Goal: Task Accomplishment & Management: Manage account settings

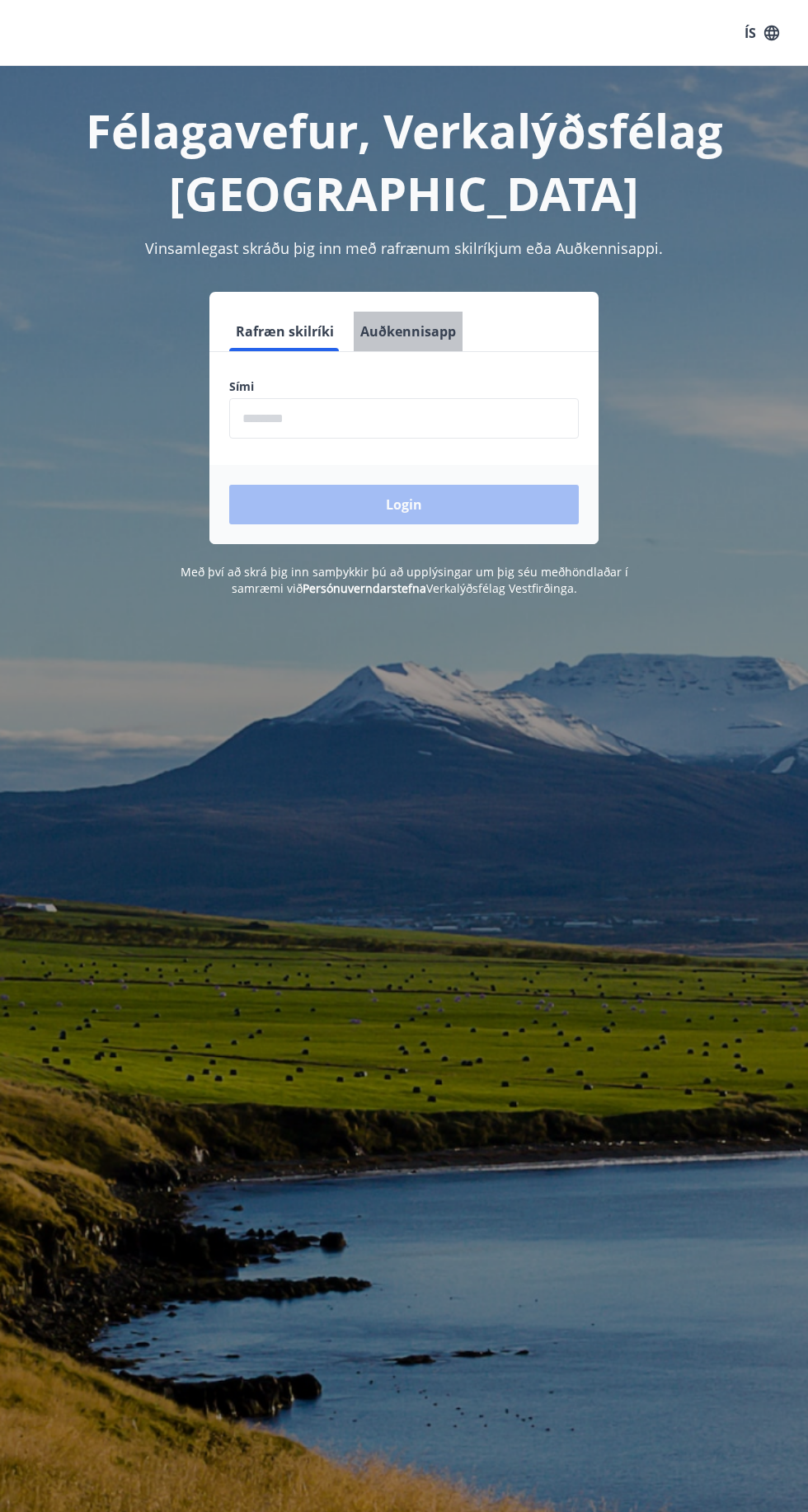
click at [421, 327] on button "Auðkennisapp" at bounding box center [409, 331] width 109 height 39
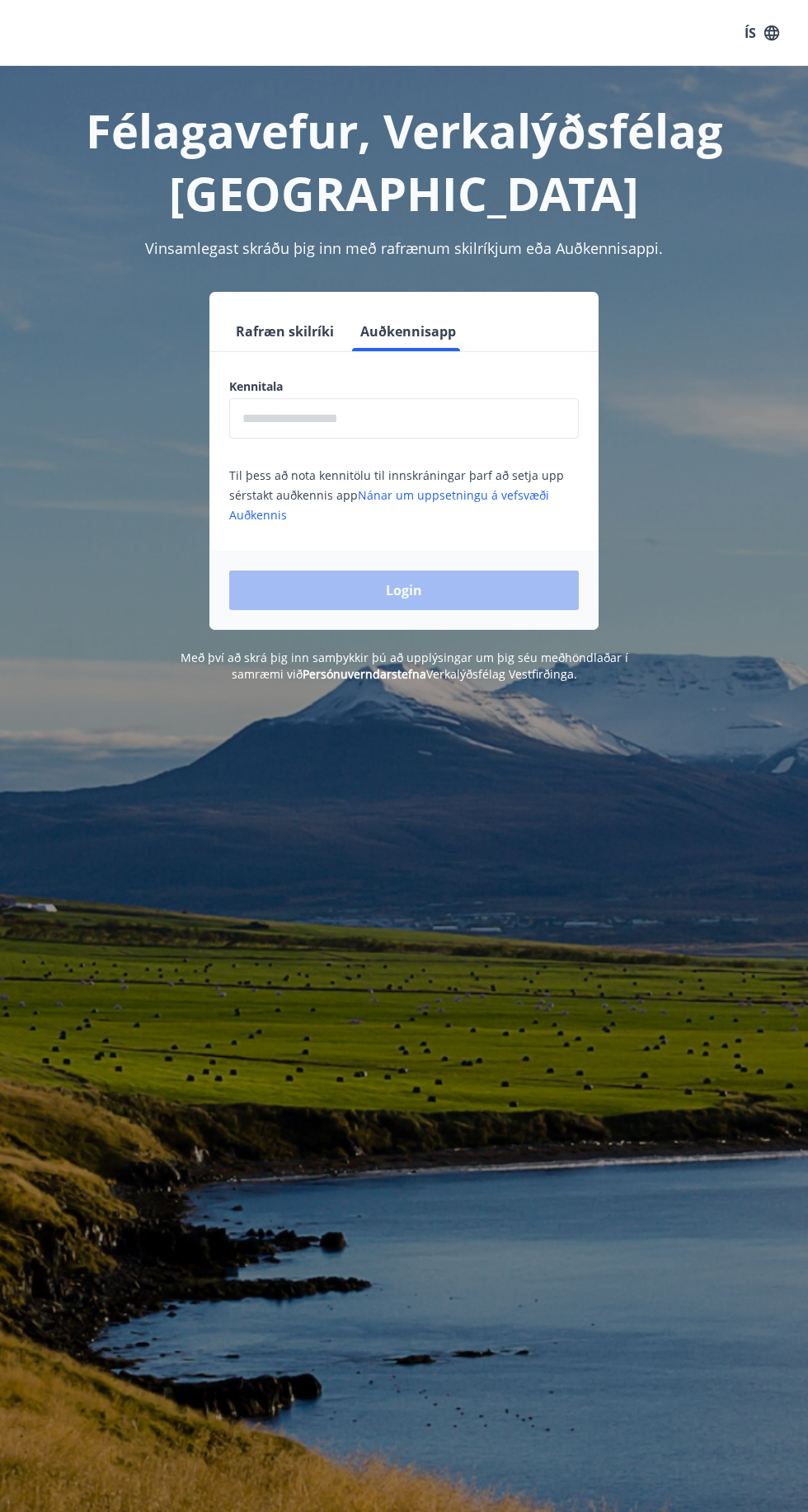
click at [317, 337] on button "Rafræn skilríki" at bounding box center [285, 331] width 111 height 39
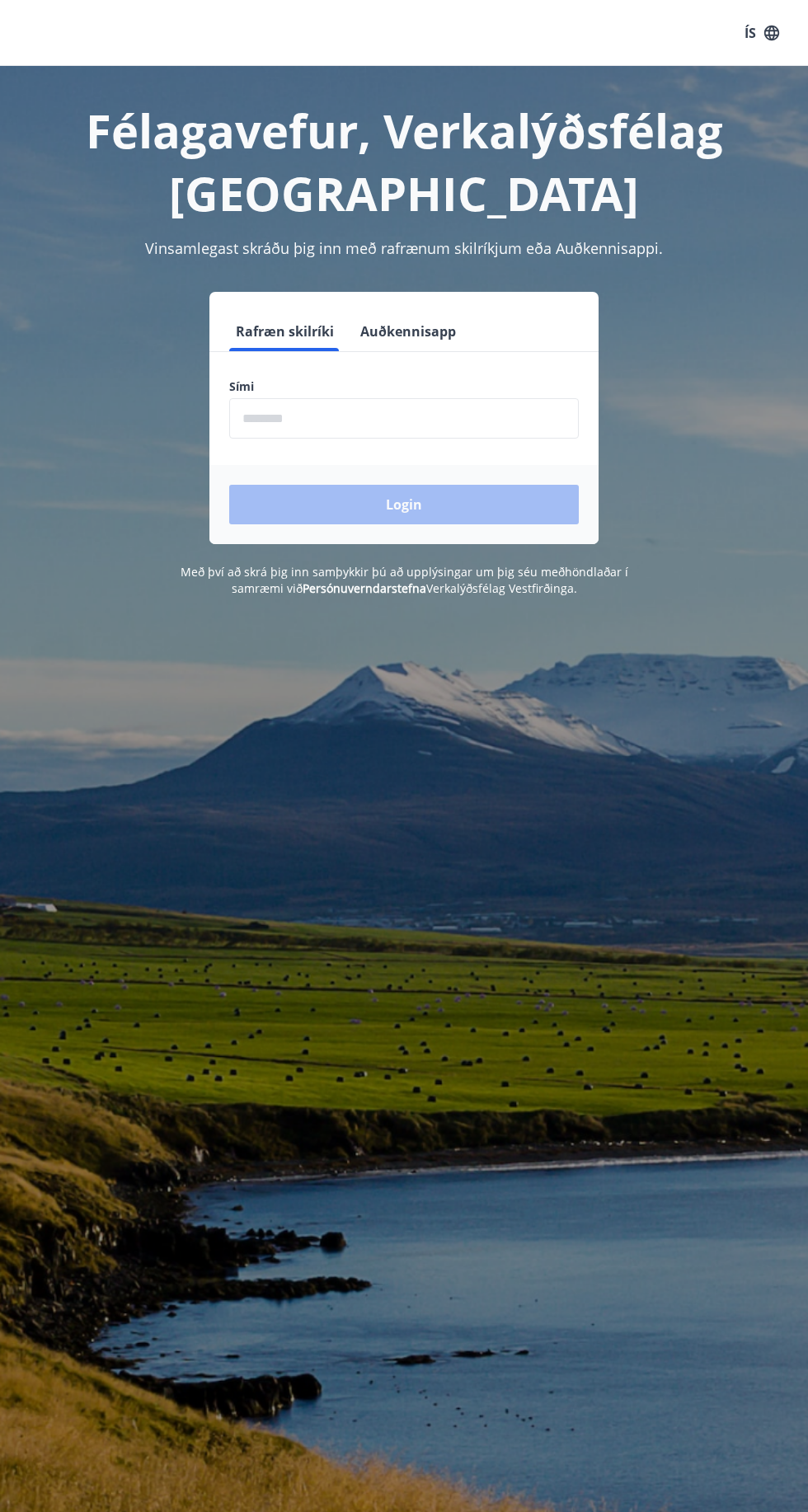
click at [386, 416] on input "phone" at bounding box center [404, 418] width 350 height 40
type input "********"
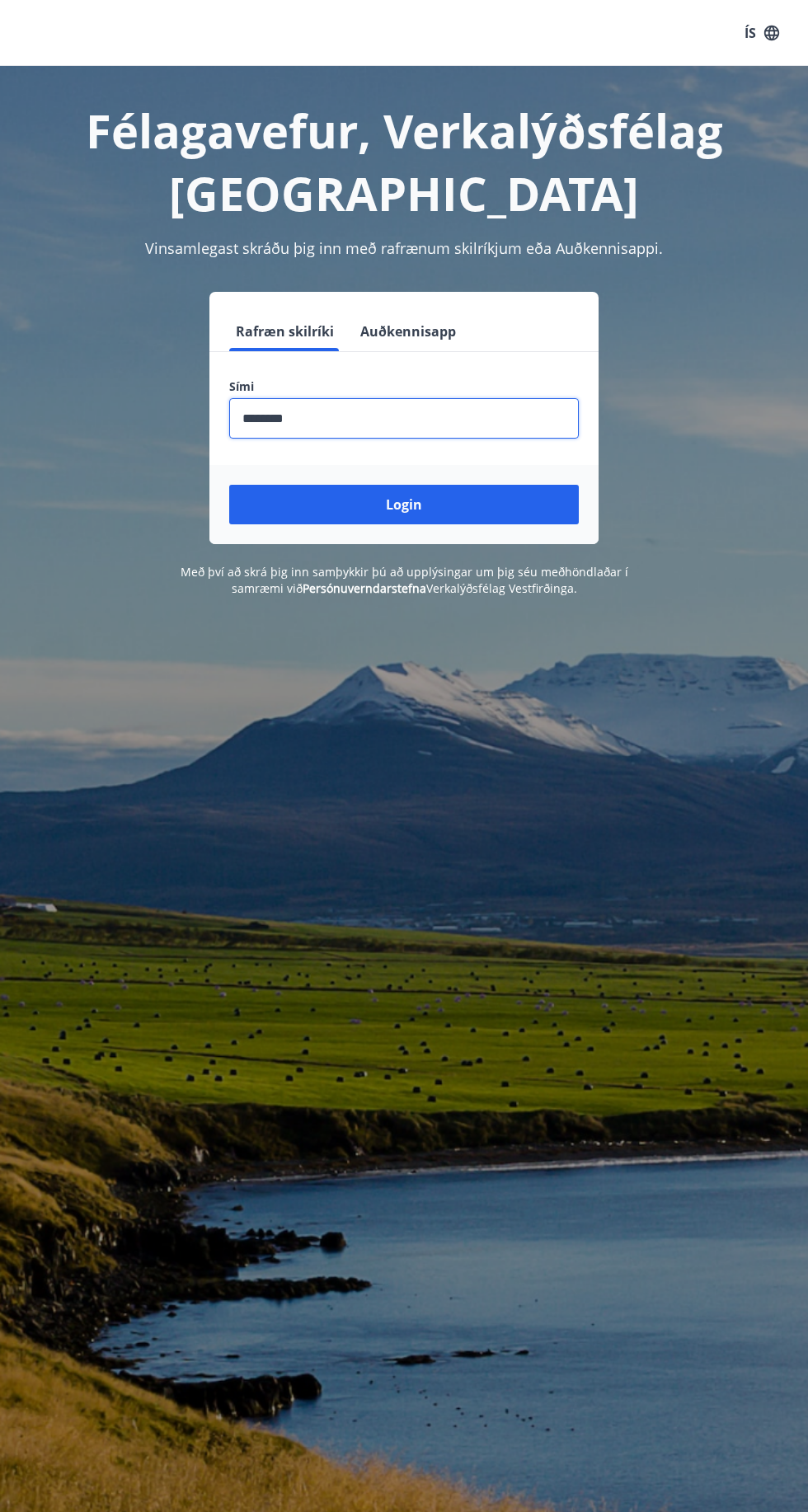
click at [505, 504] on button "Login" at bounding box center [404, 504] width 350 height 39
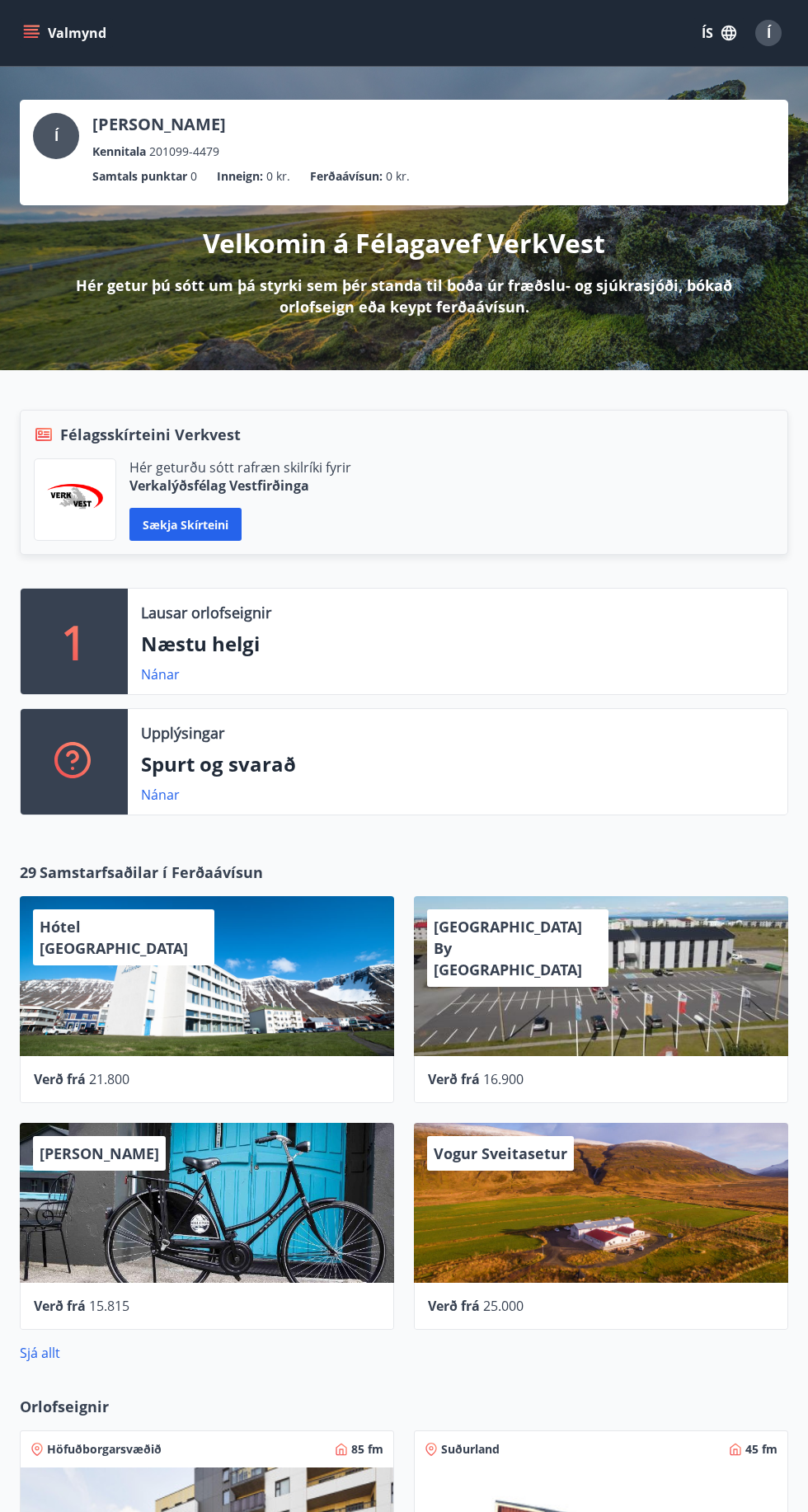
click at [706, 33] on button "ÍS" at bounding box center [719, 32] width 53 height 30
click at [538, 104] on span "English" at bounding box center [521, 104] width 40 height 15
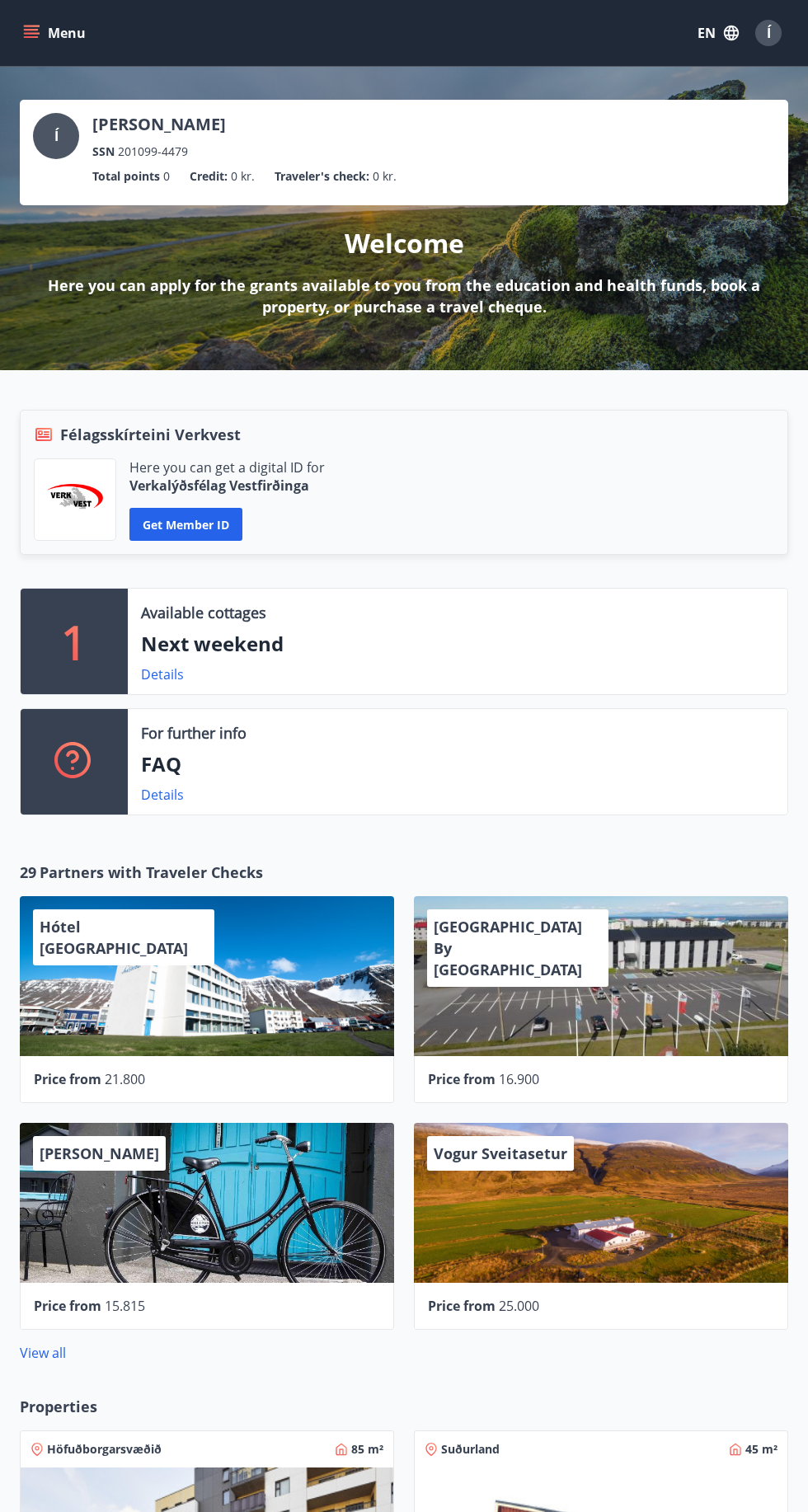
click at [79, 38] on button "Menu" at bounding box center [55, 32] width 73 height 30
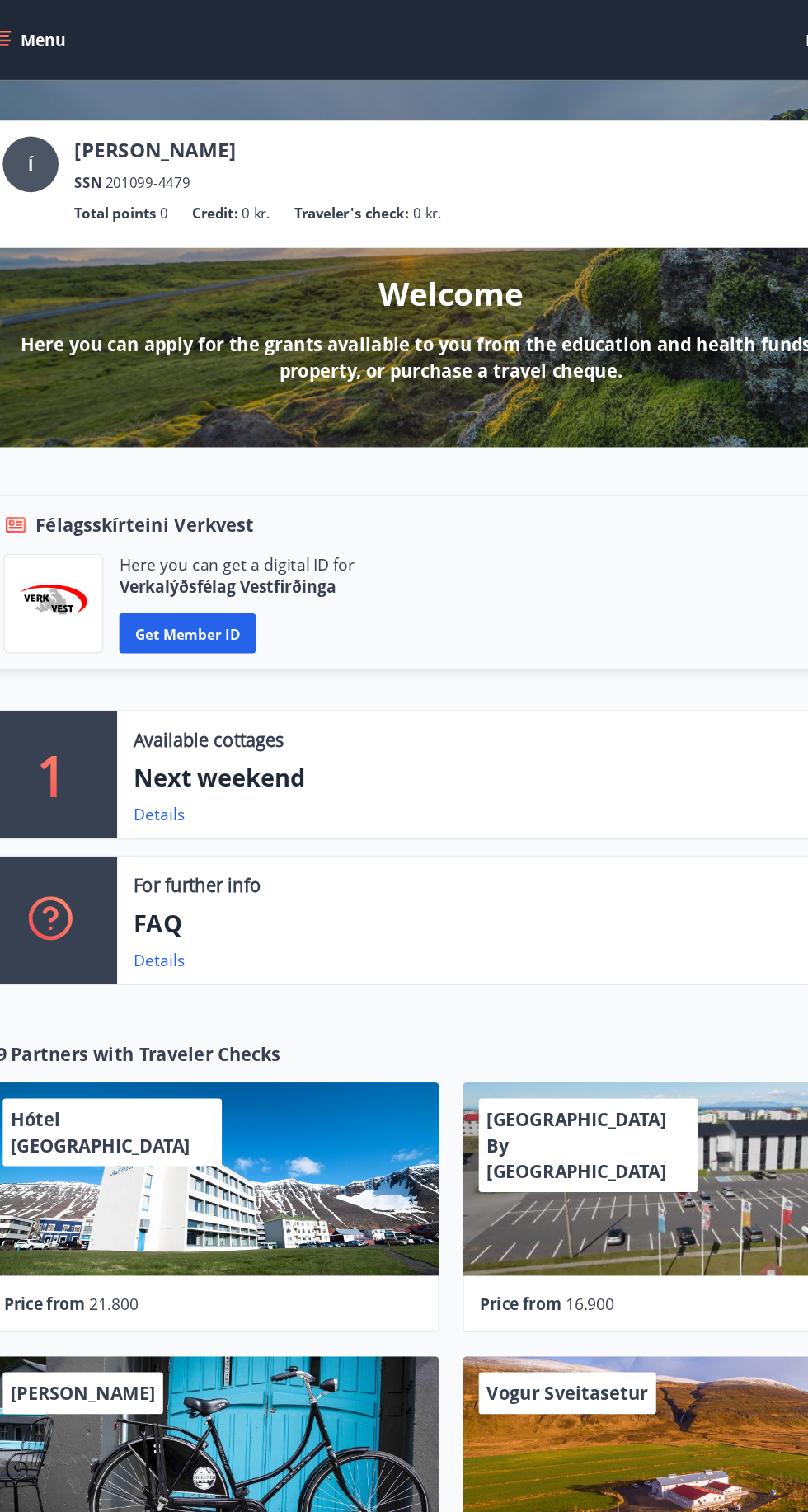
click at [33, 30] on icon "menu" at bounding box center [31, 30] width 15 height 2
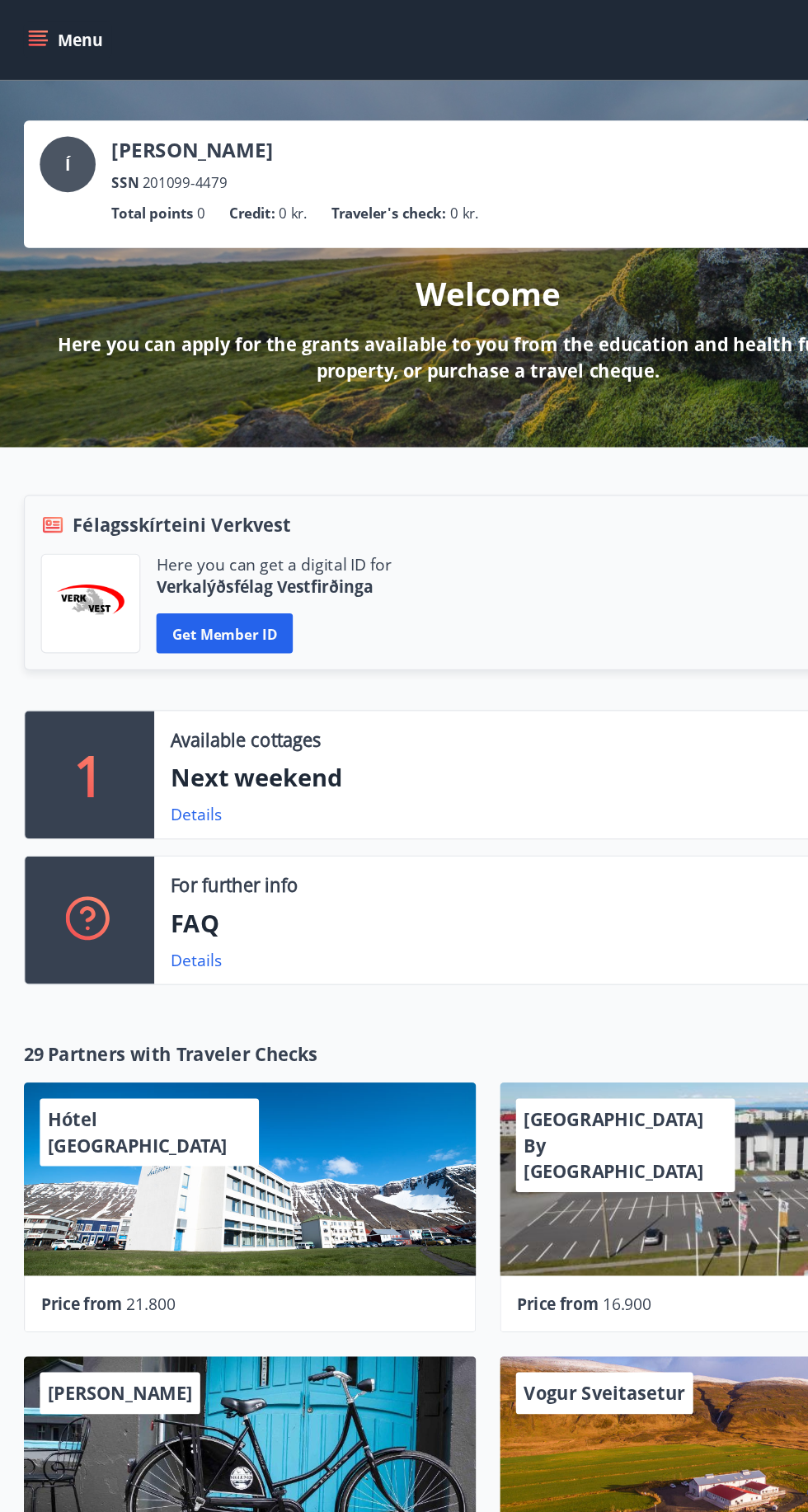
click at [31, 33] on icon "menu" at bounding box center [32, 33] width 18 height 2
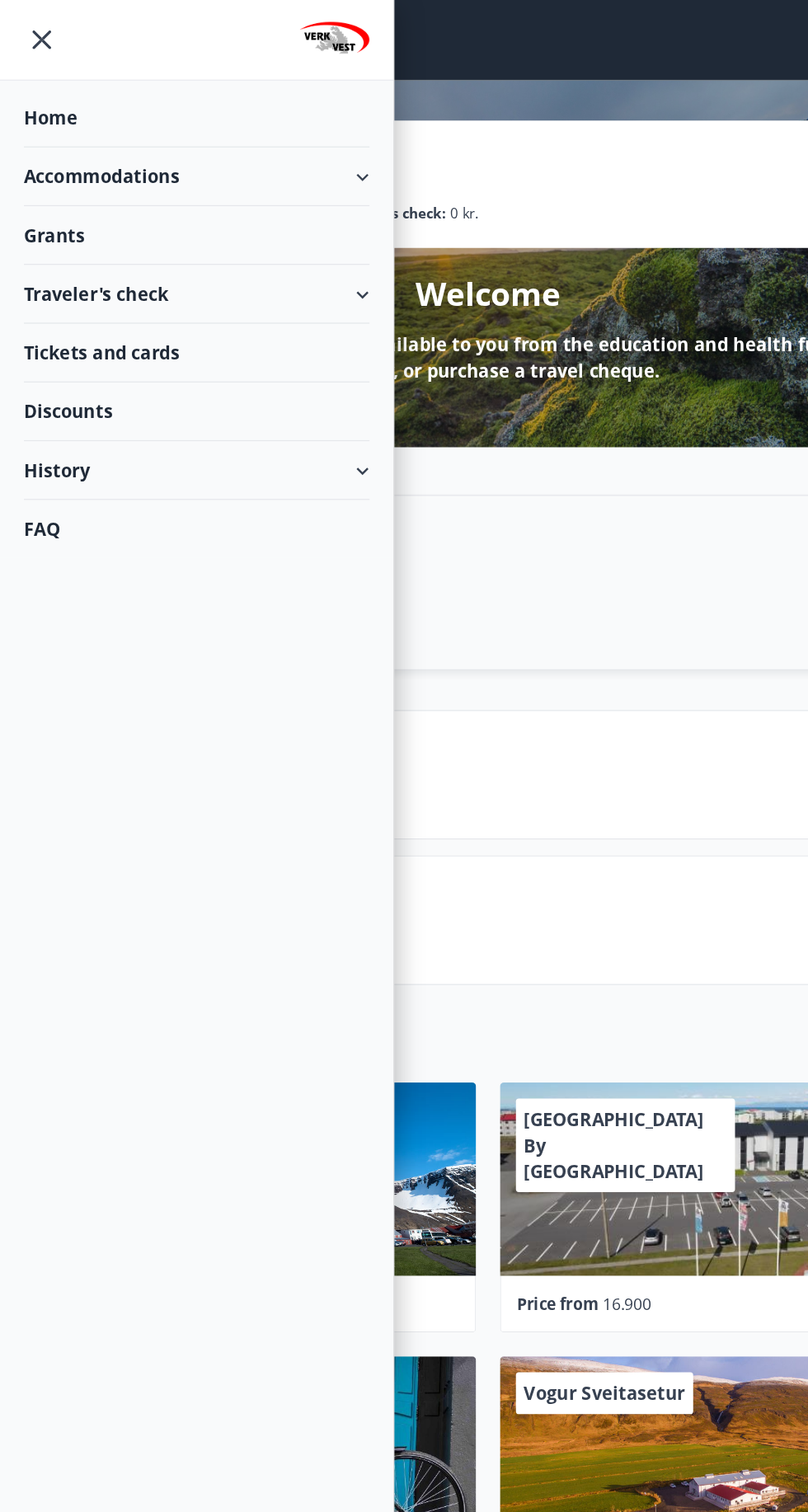
click at [173, 299] on div "Tickets and cards" at bounding box center [162, 292] width 286 height 49
